Goal: Answer question/provide support: Share knowledge or assist other users

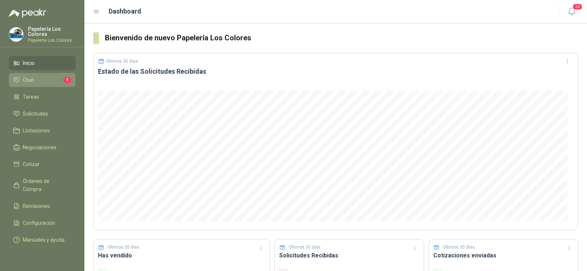
click at [35, 79] on li "Chat 1" at bounding box center [42, 80] width 58 height 8
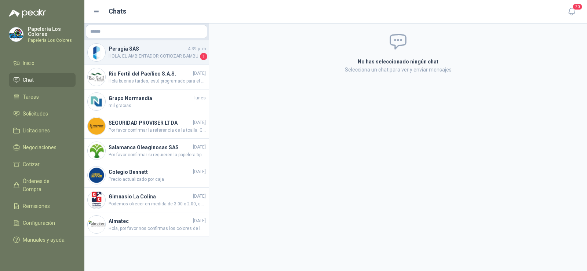
click at [127, 49] on h4 "Perugia SAS" at bounding box center [148, 49] width 78 height 8
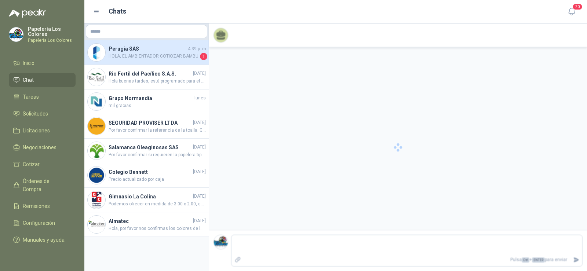
scroll to position [152, 0]
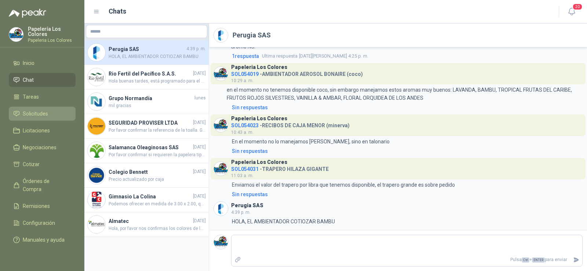
click at [41, 113] on span "Solicitudes" at bounding box center [35, 114] width 25 height 8
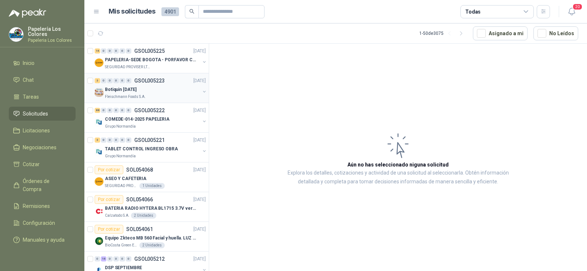
click at [121, 89] on p "Botiquin [DATE]" at bounding box center [121, 89] width 32 height 7
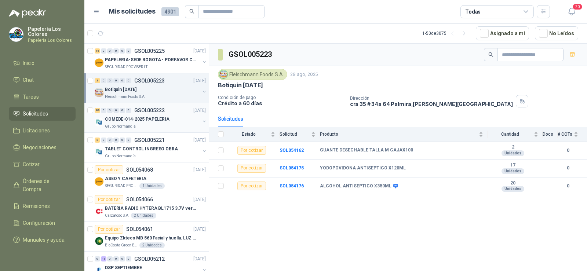
click at [128, 127] on p "Grupo Normandía" at bounding box center [120, 127] width 31 height 6
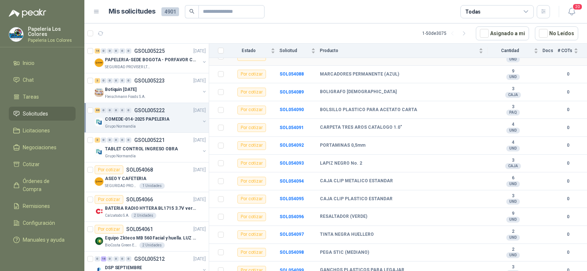
scroll to position [330, 0]
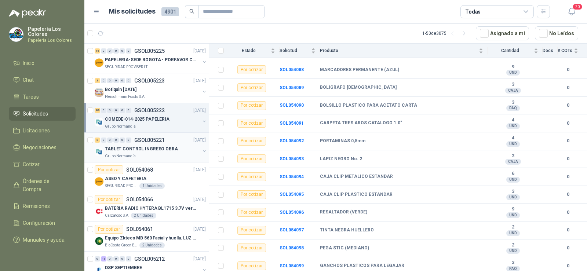
click at [128, 157] on p "Grupo Normandía" at bounding box center [120, 156] width 31 height 6
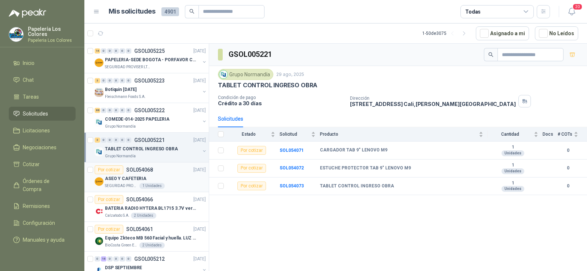
click at [125, 181] on p "ASEO Y CAFETERIA" at bounding box center [125, 178] width 41 height 7
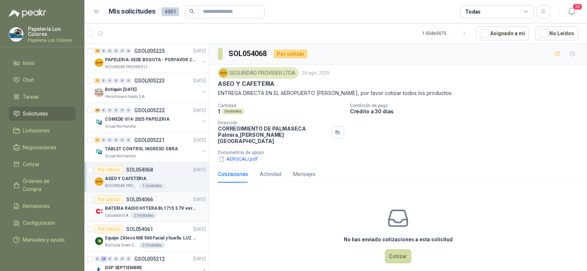
click at [120, 209] on p "BATERIA RADIO HYTERA BL1715 3.7V ver imagen" at bounding box center [150, 208] width 91 height 7
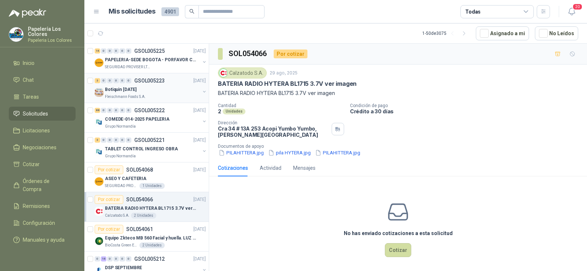
click at [129, 95] on p "Fleischmann Foods S.A." at bounding box center [125, 97] width 41 height 6
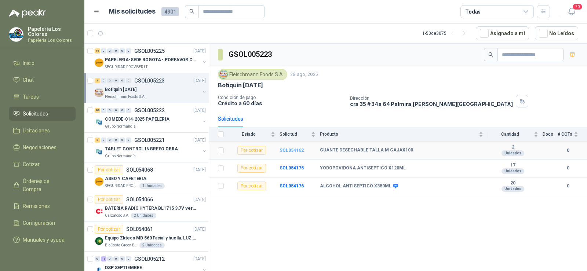
click at [283, 150] on b "SOL054162" at bounding box center [292, 150] width 24 height 5
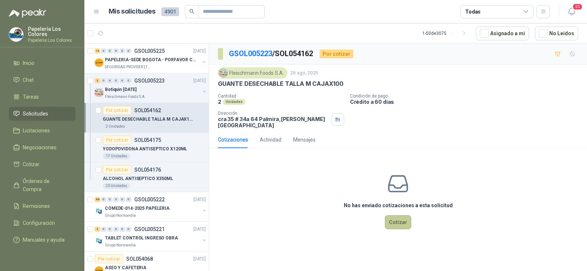
click at [402, 219] on button "Cotizar" at bounding box center [398, 222] width 26 height 14
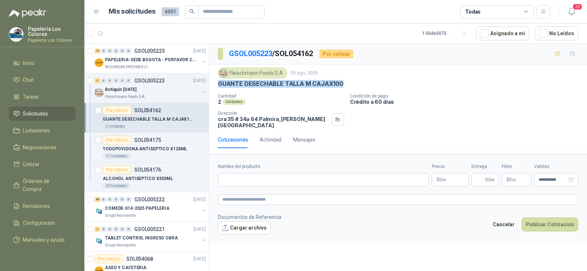
drag, startPoint x: 219, startPoint y: 83, endPoint x: 347, endPoint y: 84, distance: 128.4
click at [347, 84] on div "GUANTE DESECHABLE TALLA M CAJAX100" at bounding box center [398, 84] width 360 height 8
copy p "GUANTE DESECHABLE TALLA M CAJAX100"
click at [283, 178] on input "Nombre del producto" at bounding box center [323, 179] width 211 height 13
paste input "**********"
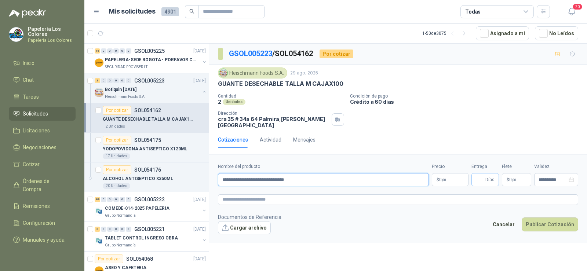
type input "**********"
click at [478, 175] on input "Entrega" at bounding box center [480, 180] width 8 height 12
type input "*"
click at [444, 180] on body "Papelería Los Colores Papeleria Los Colores Inicio Chat Tareas Solicitudes Lici…" at bounding box center [293, 135] width 587 height 271
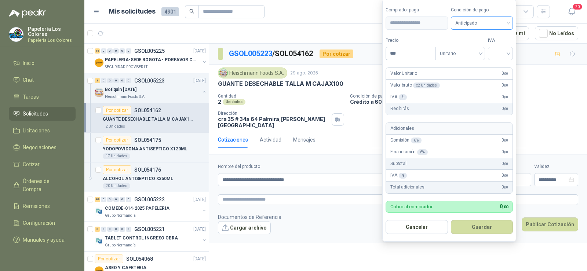
click at [485, 21] on span "Anticipado" at bounding box center [482, 23] width 54 height 11
click at [485, 47] on div "Crédito a 60 días" at bounding box center [482, 50] width 51 height 8
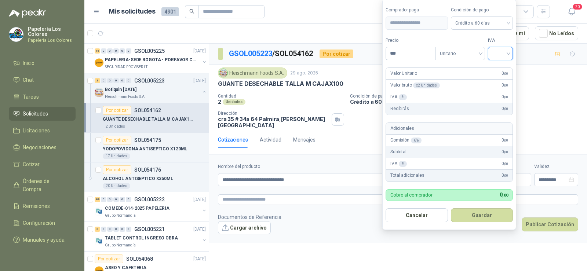
click at [502, 58] on input "search" at bounding box center [500, 52] width 16 height 11
click at [504, 70] on div "19%" at bounding box center [502, 69] width 14 height 8
drag, startPoint x: 375, startPoint y: 48, endPoint x: 354, endPoint y: 48, distance: 20.9
click at [354, 48] on body "Papelería Los Colores Papeleria Los Colores Inicio Chat Tareas Solicitudes Lici…" at bounding box center [293, 135] width 587 height 271
type input "********"
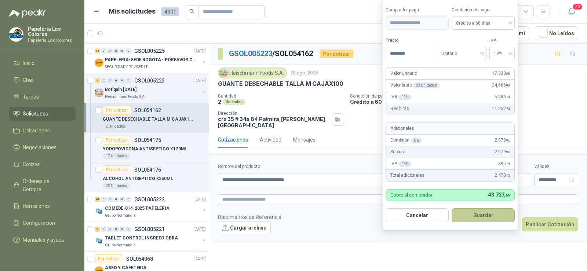
click at [491, 214] on button "Guardar" at bounding box center [483, 215] width 63 height 14
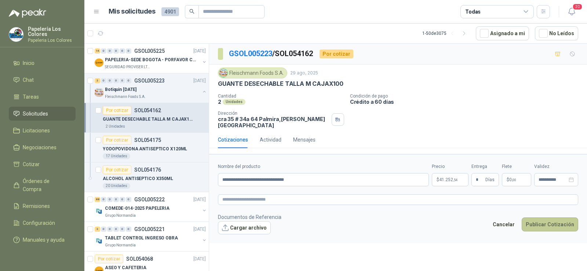
click at [541, 220] on button "Publicar Cotización" at bounding box center [550, 225] width 56 height 14
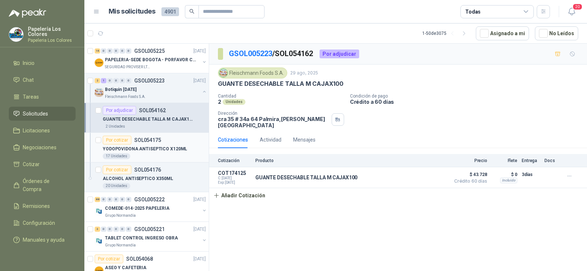
click at [133, 146] on p "YODOPOVIDONA ANTISEPTICO X120ML" at bounding box center [145, 149] width 84 height 7
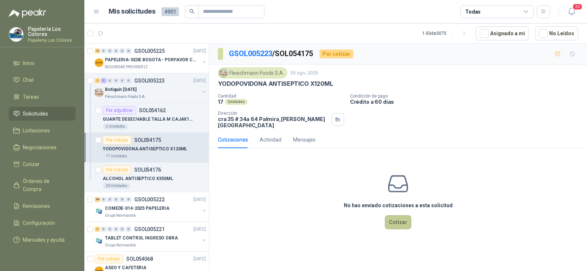
click at [395, 215] on button "Cotizar" at bounding box center [398, 222] width 26 height 14
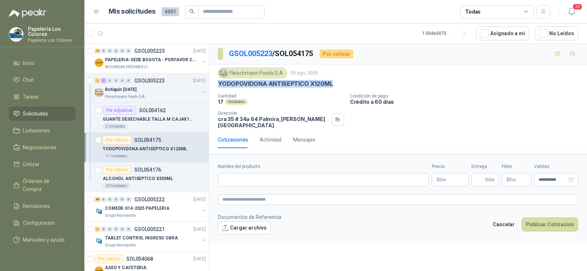
drag, startPoint x: 219, startPoint y: 84, endPoint x: 332, endPoint y: 83, distance: 113.0
click at [332, 83] on div "YODOPOVIDONA ANTISEPTICO X120ML" at bounding box center [398, 84] width 360 height 8
copy p "YODOPOVIDONA ANTISEPTICO X120ML"
click at [293, 174] on input "Nombre del producto" at bounding box center [323, 179] width 211 height 13
paste input "**********"
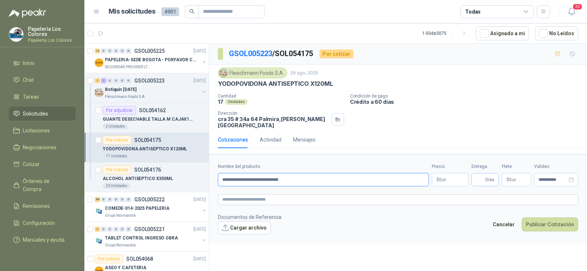
type input "**********"
click at [478, 178] on input "Entrega" at bounding box center [480, 180] width 8 height 12
type input "*"
click at [440, 178] on span "0 ,00" at bounding box center [442, 180] width 7 height 4
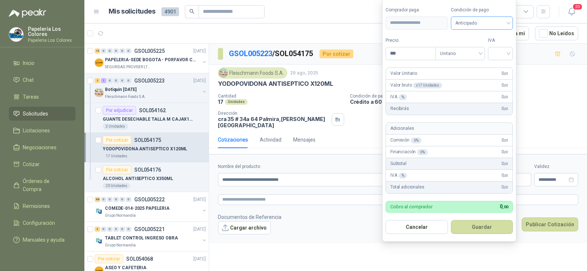
click at [497, 23] on span "Anticipado" at bounding box center [482, 23] width 54 height 11
click at [497, 54] on div "Crédito a 60 días" at bounding box center [482, 50] width 51 height 8
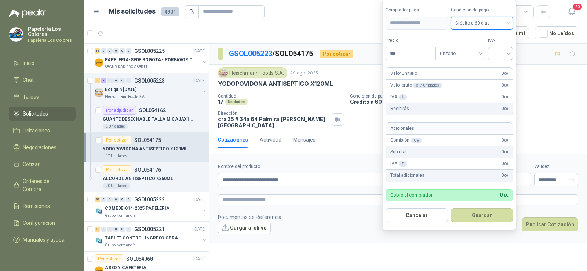
click at [500, 54] on input "search" at bounding box center [500, 52] width 16 height 11
drag, startPoint x: 403, startPoint y: 53, endPoint x: 377, endPoint y: 54, distance: 26.4
click at [377, 54] on body "Papelería Los Colores Papeleria Los Colores Inicio Chat Tareas Solicitudes Lici…" at bounding box center [293, 135] width 587 height 271
type input "********"
click at [503, 50] on input "search" at bounding box center [500, 52] width 16 height 11
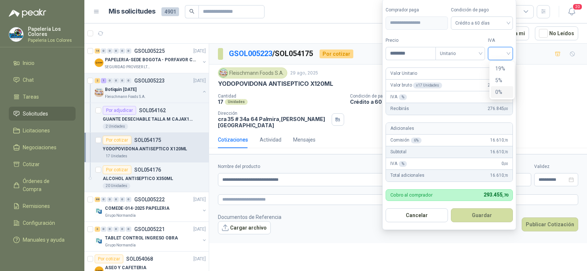
click at [500, 88] on div "0%" at bounding box center [502, 92] width 14 height 8
click at [479, 217] on button "Guardar" at bounding box center [483, 215] width 63 height 14
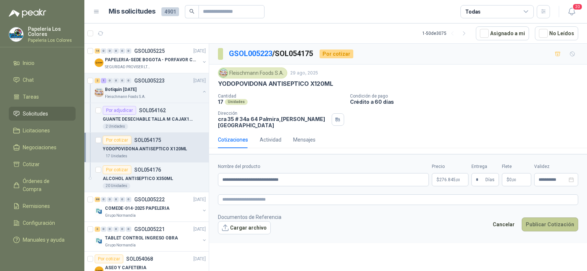
click at [543, 222] on button "Publicar Cotización" at bounding box center [550, 225] width 56 height 14
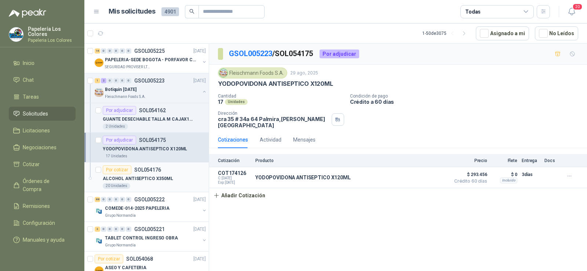
click at [125, 174] on div "ALCOHOL ANTISEPTICO X350ML" at bounding box center [154, 178] width 103 height 9
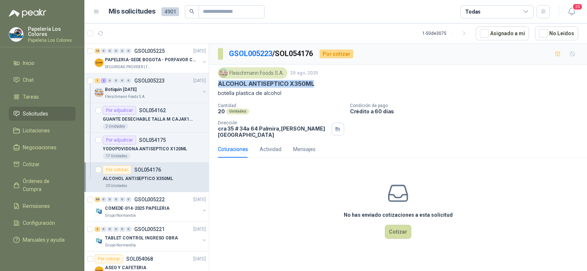
drag, startPoint x: 220, startPoint y: 86, endPoint x: 317, endPoint y: 81, distance: 97.0
click at [317, 81] on div "ALCOHOL ANTISEPTICO X350ML" at bounding box center [398, 84] width 360 height 8
copy p "ALCOHOL ANTISEPTICO X350ML"
click at [400, 226] on button "Cotizar" at bounding box center [398, 232] width 26 height 14
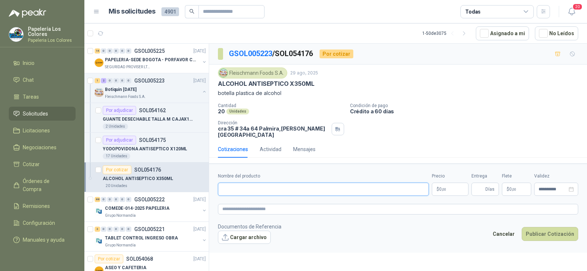
click at [277, 183] on input "Nombre del producto" at bounding box center [323, 189] width 211 height 13
paste input "**********"
type input "**********"
click at [495, 183] on span "Días" at bounding box center [485, 189] width 28 height 13
click at [482, 184] on input "Entrega" at bounding box center [480, 189] width 8 height 12
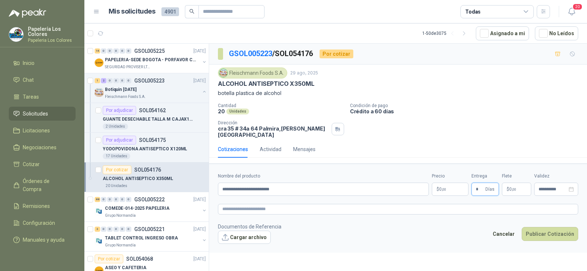
type input "*"
click at [445, 187] on span ",00" at bounding box center [444, 189] width 4 height 4
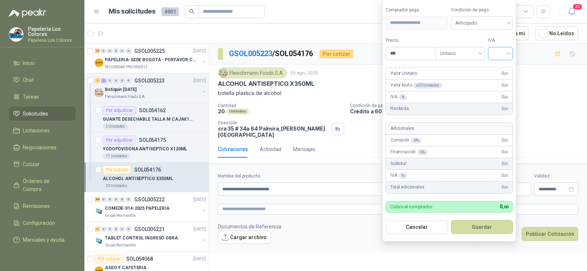
click at [498, 52] on input "search" at bounding box center [500, 52] width 16 height 11
click at [501, 72] on div "19%" at bounding box center [502, 69] width 14 height 8
click at [492, 27] on span "Anticipado" at bounding box center [483, 23] width 54 height 11
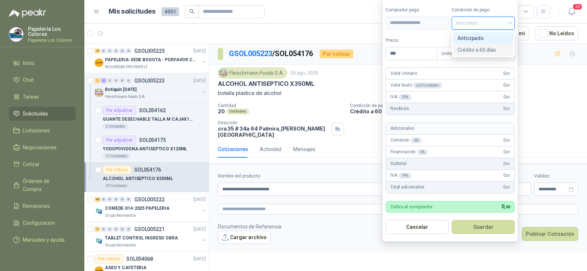
click at [497, 50] on div "Crédito a 60 días" at bounding box center [482, 50] width 51 height 8
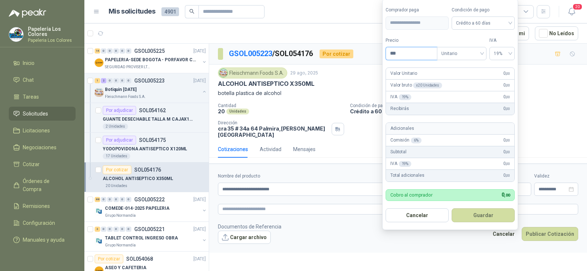
drag, startPoint x: 401, startPoint y: 52, endPoint x: 375, endPoint y: 56, distance: 26.7
click at [376, 56] on body "Papelería Los Colores Papeleria Los Colores Inicio Chat Tareas Solicitudes Lici…" at bounding box center [293, 135] width 587 height 271
type input "*******"
click at [500, 50] on span "19%" at bounding box center [502, 53] width 17 height 11
click at [503, 92] on div "0%" at bounding box center [502, 92] width 14 height 8
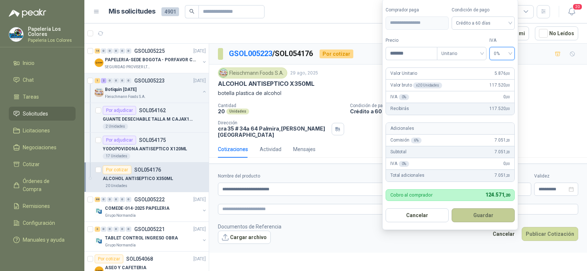
click at [487, 215] on button "Guardar" at bounding box center [483, 215] width 63 height 14
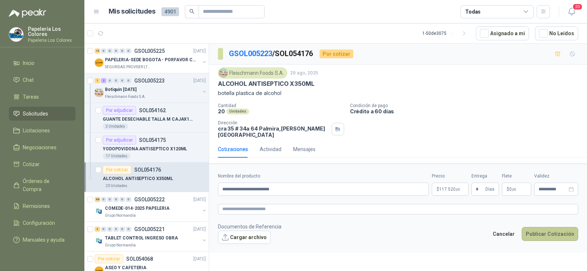
click at [543, 232] on button "Publicar Cotización" at bounding box center [550, 234] width 56 height 14
